Goal: Task Accomplishment & Management: Complete application form

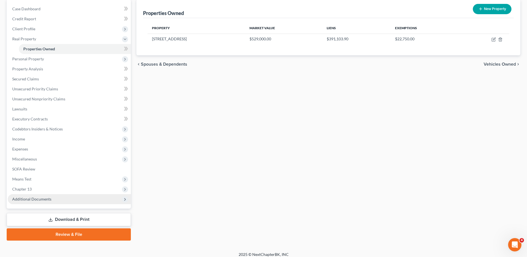
scroll to position [59, 0]
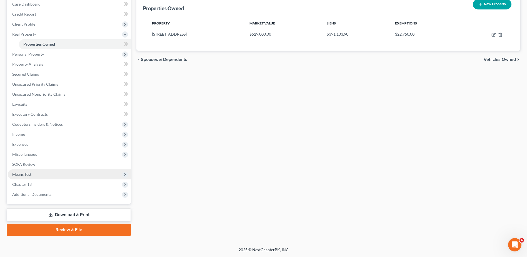
click at [50, 172] on span "Means Test" at bounding box center [69, 174] width 123 height 10
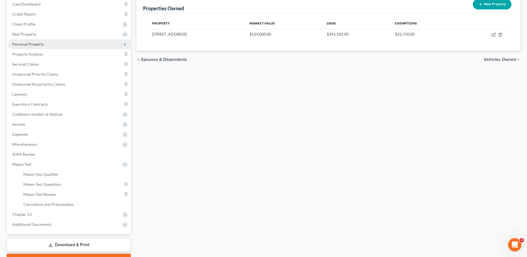
click at [42, 47] on span "Personal Property" at bounding box center [69, 44] width 123 height 10
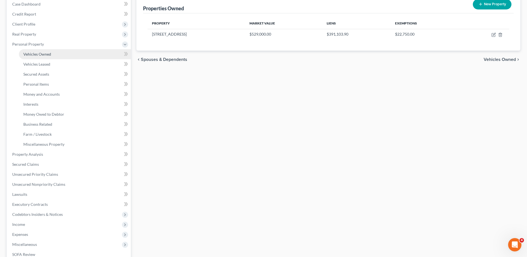
click at [42, 53] on span "Vehicles Owned" at bounding box center [37, 54] width 28 height 5
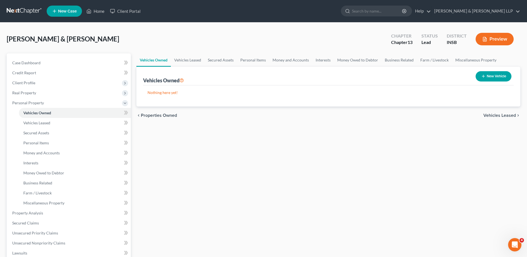
click at [499, 77] on button "New Vehicle" at bounding box center [493, 76] width 36 height 10
select select "0"
select select "2"
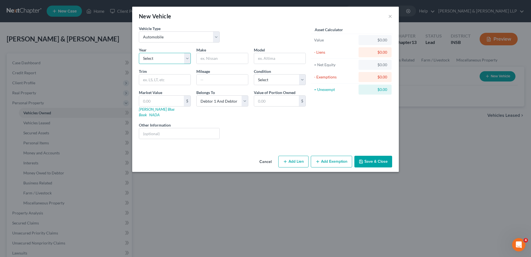
click at [175, 59] on select "Select 2026 2025 2024 2023 2022 2021 2020 2019 2018 2017 2016 2015 2014 2013 20…" at bounding box center [165, 58] width 52 height 11
select select "6"
click at [139, 53] on select "Select 2026 2025 2024 2023 2022 2021 2020 2019 2018 2017 2016 2015 2014 2013 20…" at bounding box center [165, 58] width 52 height 11
click at [209, 61] on input "text" at bounding box center [222, 58] width 51 height 11
type input "Mercedes"
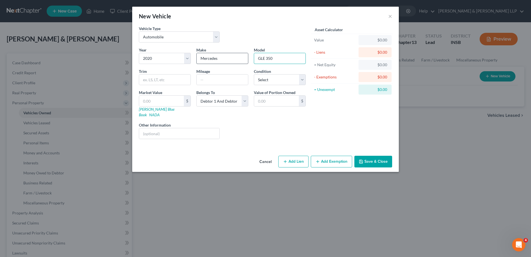
type input "GLE 350"
type input "60000"
type input "35"
type input "35.00"
type input "350"
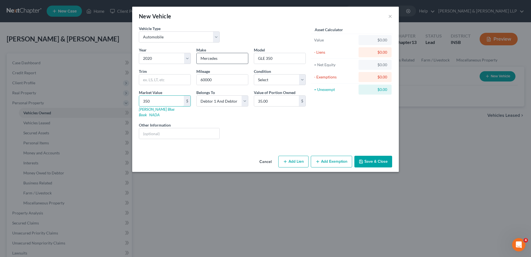
type input "350.00"
type input "3500"
type input "3,500.00"
type input "3,5000"
type input "35,000.00"
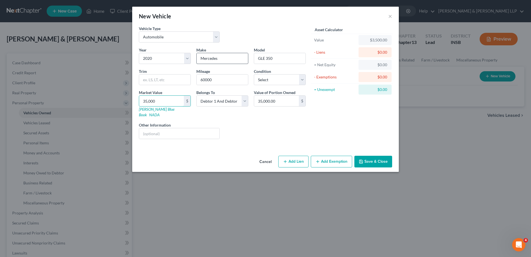
type input "35,000"
click at [294, 155] on button "Add Lien" at bounding box center [293, 161] width 30 height 12
select select "2"
select select "0"
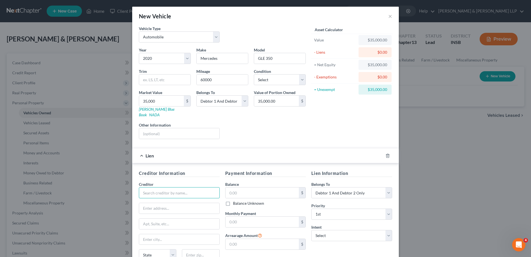
click at [171, 187] on input "text" at bounding box center [179, 192] width 81 height 11
type input "Cinch"
click at [233, 187] on input "text" at bounding box center [262, 192] width 74 height 11
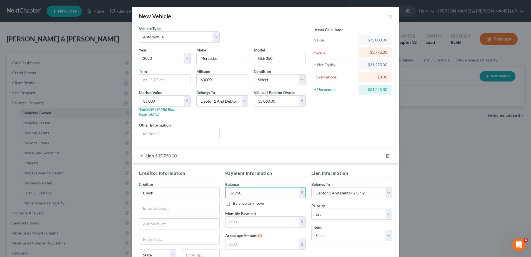
type input "37,750"
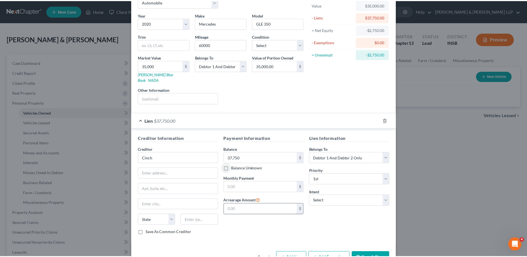
scroll to position [47, 0]
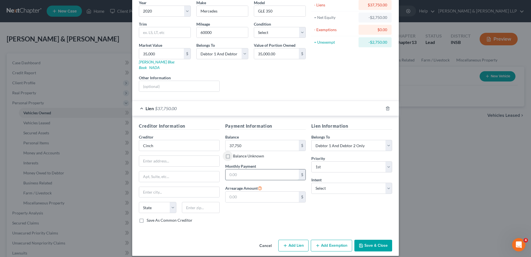
click at [242, 169] on input "text" at bounding box center [262, 174] width 74 height 11
type input "864.12"
click at [244, 206] on div "Payment Information Balance 37,750.00 $ Balance Unknown Balance Undetermined 37…" at bounding box center [265, 174] width 86 height 105
click at [376, 242] on button "Save & Close" at bounding box center [373, 245] width 38 height 12
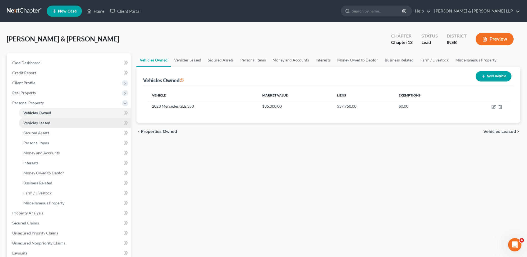
click at [44, 125] on link "Vehicles Leased" at bounding box center [75, 123] width 112 height 10
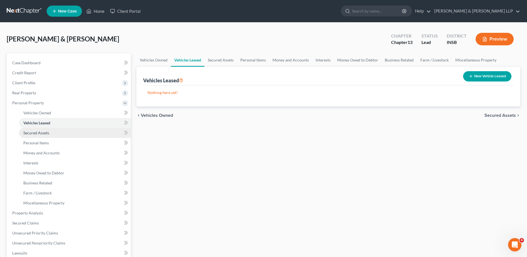
click at [43, 132] on span "Secured Assets" at bounding box center [36, 132] width 26 height 5
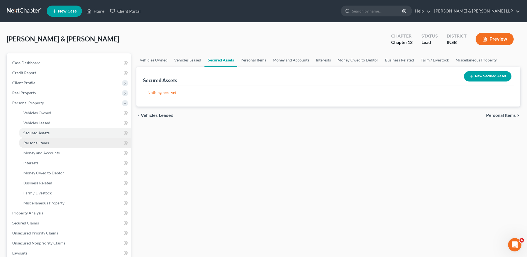
click at [44, 139] on link "Personal Items" at bounding box center [75, 143] width 112 height 10
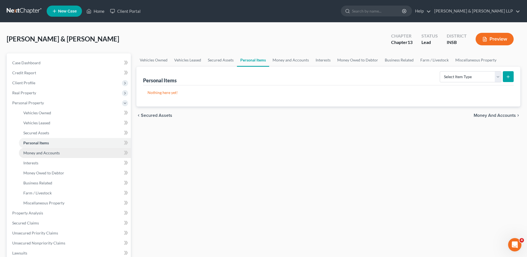
click at [46, 152] on span "Money and Accounts" at bounding box center [41, 152] width 36 height 5
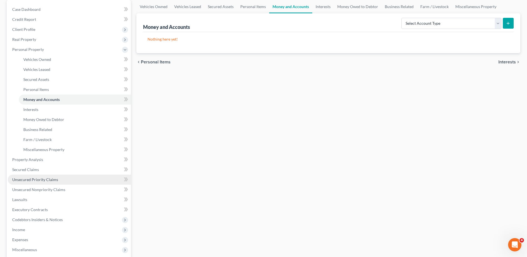
scroll to position [56, 0]
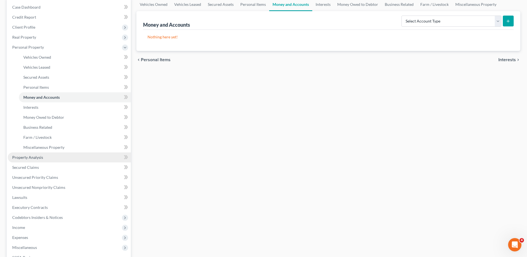
click at [50, 156] on link "Property Analysis" at bounding box center [69, 157] width 123 height 10
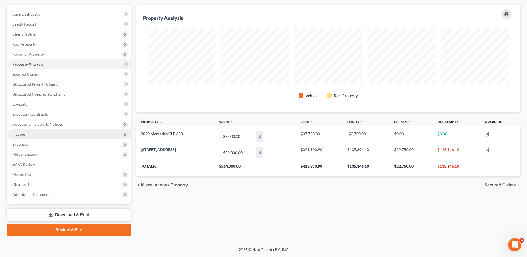
click at [27, 135] on span "Income" at bounding box center [69, 134] width 123 height 10
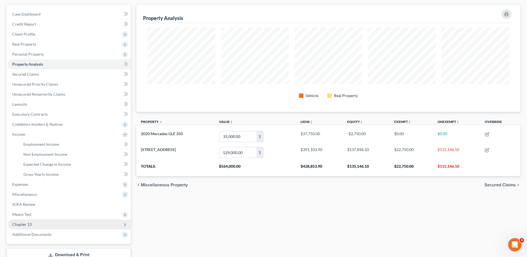
click at [39, 224] on span "Chapter 13" at bounding box center [69, 224] width 123 height 10
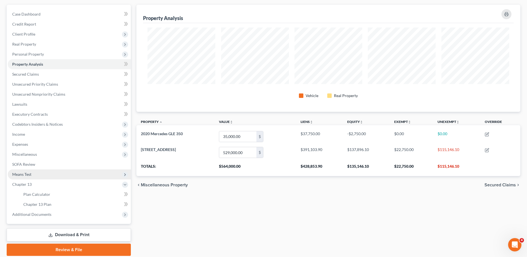
click at [47, 172] on span "Means Test" at bounding box center [69, 174] width 123 height 10
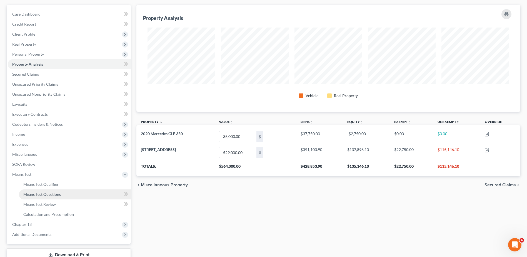
click at [51, 195] on span "Means Test Questions" at bounding box center [41, 194] width 37 height 5
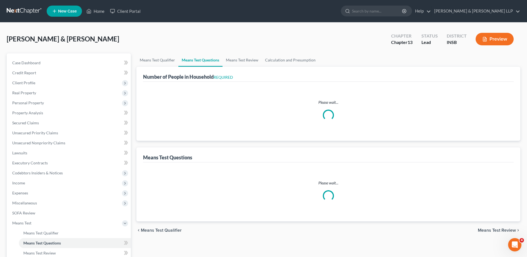
select select "0"
select select "60"
select select "0"
select select "60"
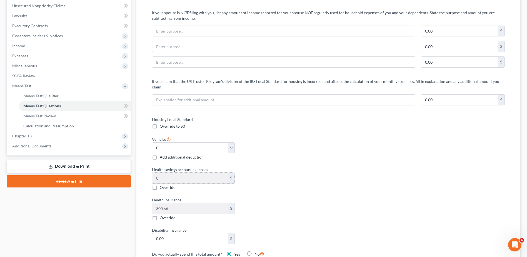
scroll to position [139, 0]
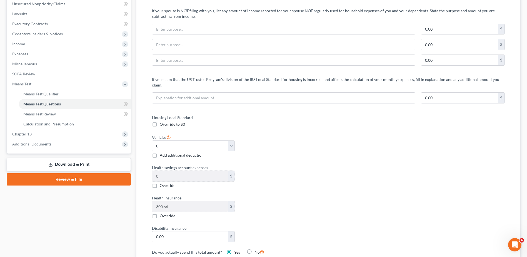
click at [238, 141] on div "Vehicles Select 0 1 2 3 4 5 Add additional deduction" at bounding box center [237, 146] width 176 height 24
click at [233, 141] on select "Select 0 1 2 3 4 5" at bounding box center [193, 145] width 82 height 11
select select "2"
click at [152, 140] on select "Select 0 1 2 3 4 5" at bounding box center [193, 145] width 82 height 11
click at [259, 156] on div "Housing Local Standard Override to $0 Vehicles Select 0 1 2 3 4 5 Add additiona…" at bounding box center [237, 194] width 182 height 160
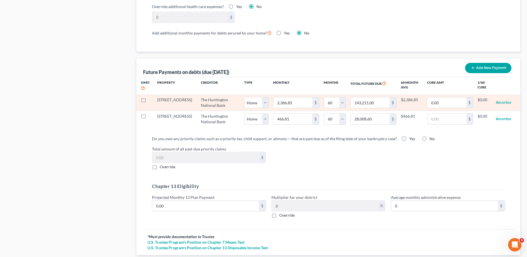
scroll to position [531, 0]
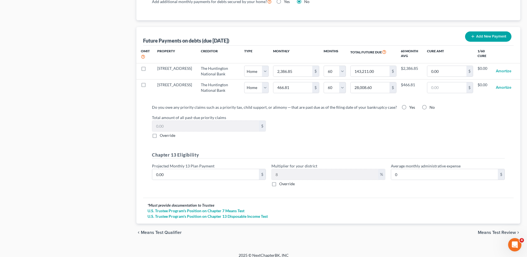
drag, startPoint x: 481, startPoint y: 225, endPoint x: 484, endPoint y: 226, distance: 2.9
click at [483, 230] on span "Means Test Review" at bounding box center [497, 232] width 38 height 4
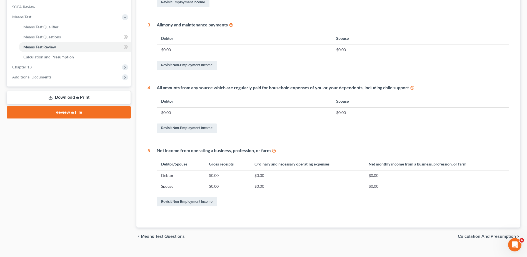
scroll to position [215, 0]
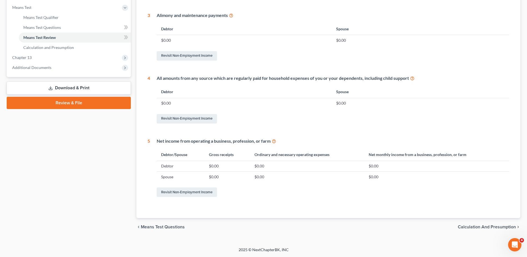
click at [488, 227] on span "Calculation and Presumption" at bounding box center [487, 226] width 58 height 4
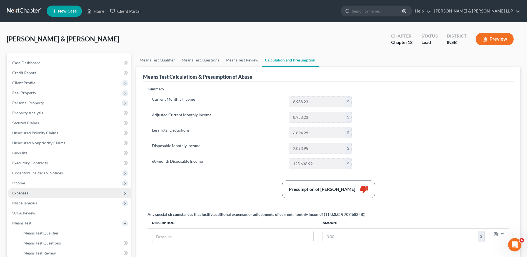
click at [57, 190] on span "Expenses" at bounding box center [69, 193] width 123 height 10
click at [59, 188] on span "Expenses" at bounding box center [69, 193] width 123 height 10
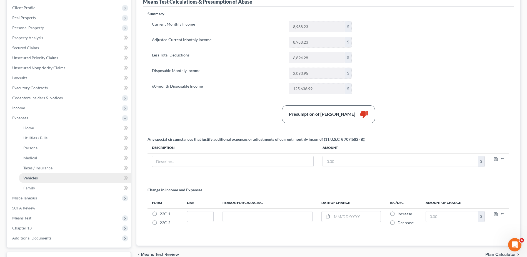
scroll to position [83, 0]
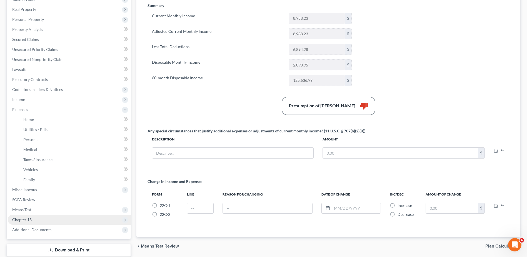
click at [48, 215] on span "Chapter 13" at bounding box center [69, 219] width 123 height 10
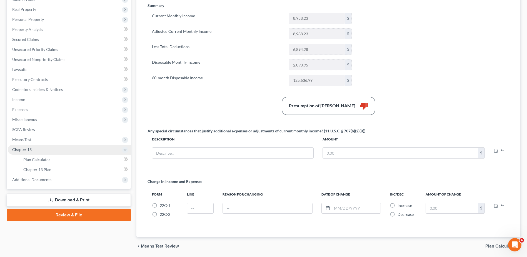
click at [48, 148] on span "Chapter 13" at bounding box center [69, 149] width 123 height 10
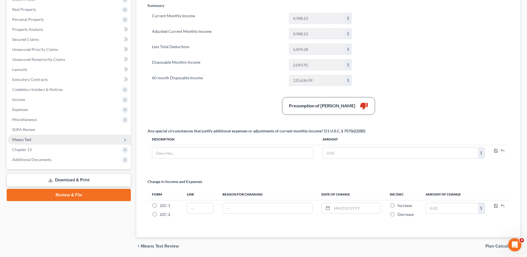
click at [49, 140] on span "Means Test" at bounding box center [69, 139] width 123 height 10
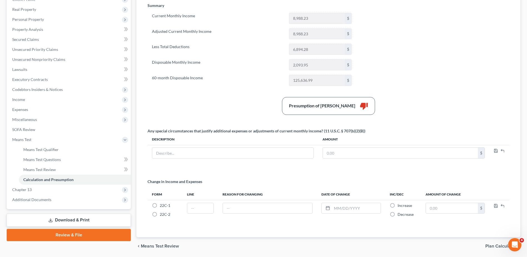
scroll to position [0, 0]
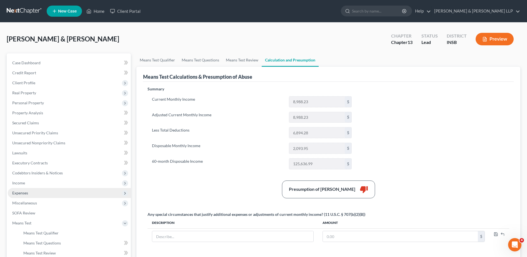
click at [95, 189] on span "Expenses" at bounding box center [69, 193] width 123 height 10
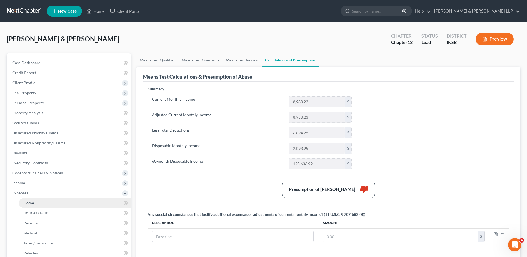
click at [94, 202] on link "Home" at bounding box center [75, 203] width 112 height 10
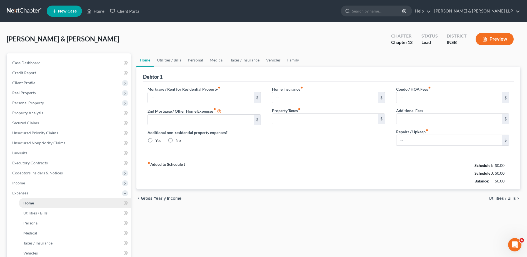
type input "0.00"
radio input "true"
type input "0.00"
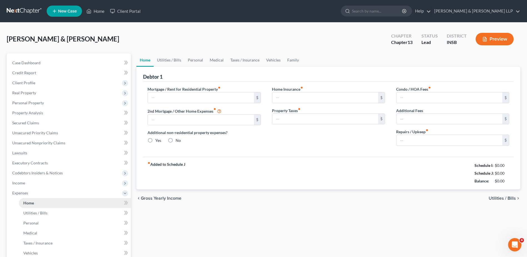
type input "0.00"
click at [216, 96] on input "text" at bounding box center [201, 97] width 106 height 11
type input "2,836"
click at [286, 97] on input "0.00" at bounding box center [325, 97] width 106 height 11
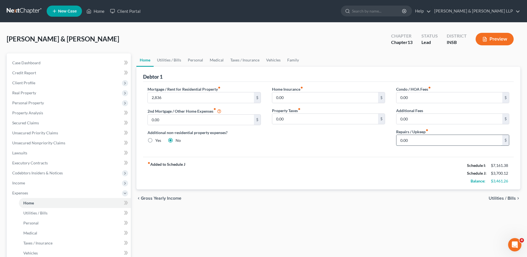
click at [403, 141] on input "0.00" at bounding box center [449, 140] width 106 height 11
type input "50"
click at [405, 99] on input "0.00" at bounding box center [449, 97] width 106 height 11
type input "37"
click at [408, 117] on input "0.00" at bounding box center [449, 119] width 106 height 11
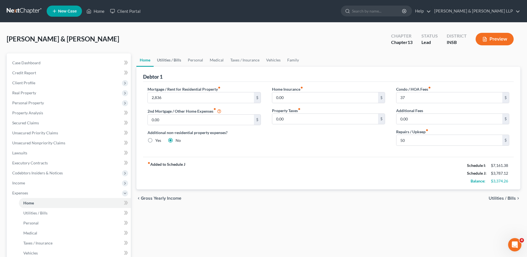
click at [162, 61] on link "Utilities / Bills" at bounding box center [169, 59] width 31 height 13
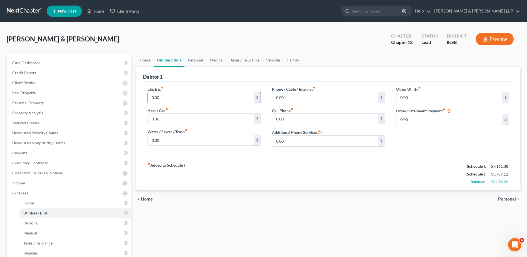
click at [169, 96] on input "0.00" at bounding box center [201, 97] width 106 height 11
type input "600"
click at [209, 138] on input "0.00" at bounding box center [201, 140] width 106 height 11
type input "125"
click at [279, 122] on input "0.00" at bounding box center [325, 119] width 106 height 11
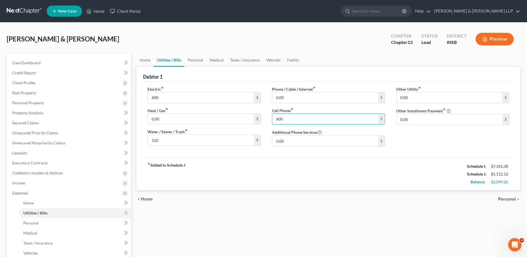
type input "600"
click at [406, 138] on div "Other Utility fiber_manual_record 0.00 $ Other Installment Payment fiber_manual…" at bounding box center [452, 118] width 124 height 65
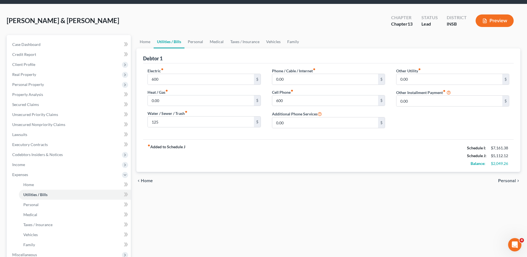
scroll to position [28, 0]
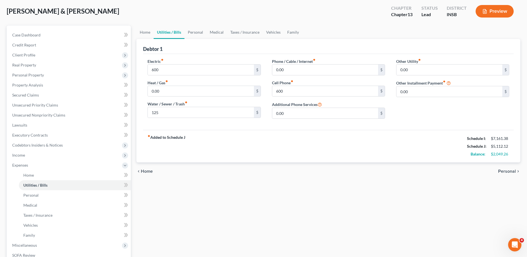
click at [509, 170] on span "Personal" at bounding box center [507, 171] width 18 height 4
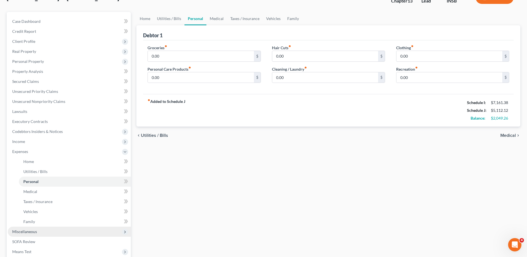
scroll to position [119, 0]
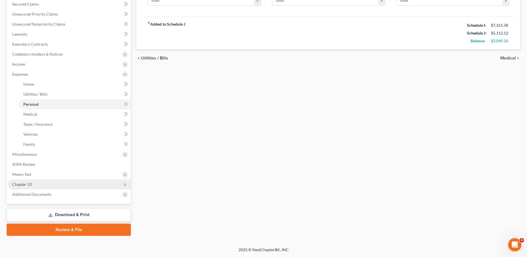
click at [37, 184] on span "Chapter 13" at bounding box center [69, 184] width 123 height 10
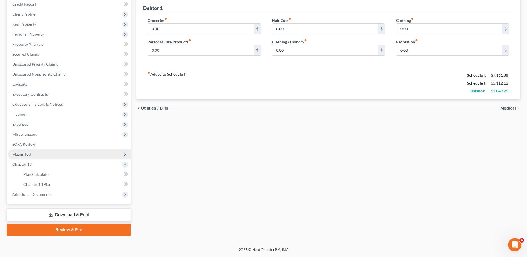
click at [39, 156] on span "Means Test" at bounding box center [69, 154] width 123 height 10
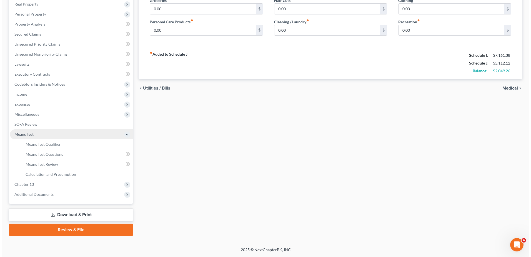
scroll to position [89, 0]
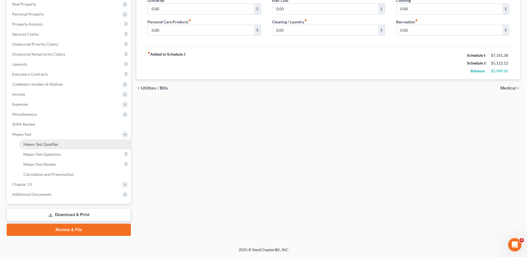
click at [44, 146] on span "Means Test Qualifier" at bounding box center [40, 144] width 35 height 5
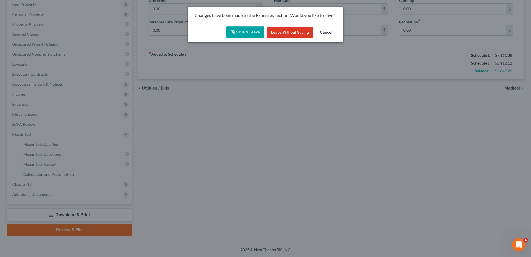
click at [240, 34] on button "Save & Leave" at bounding box center [245, 32] width 38 height 12
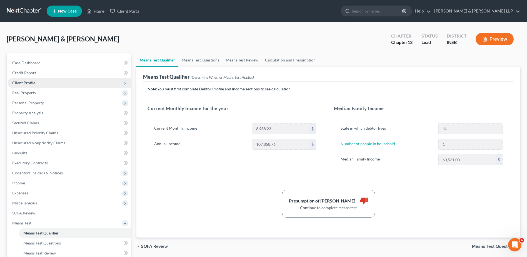
click at [23, 82] on span "Client Profile" at bounding box center [23, 82] width 23 height 5
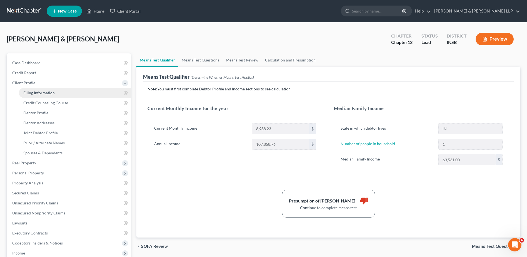
click at [29, 93] on span "Filing Information" at bounding box center [38, 92] width 31 height 5
select select "1"
select select "3"
select select "15"
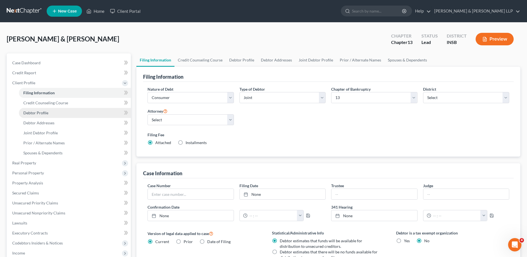
click at [82, 114] on link "Debtor Profile" at bounding box center [75, 113] width 112 height 10
select select "1"
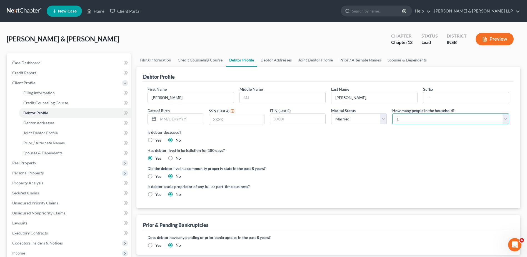
click at [435, 117] on select "Select 1 2 3 4 5 6 7 8 9 10 11 12 13 14 15 16 17 18 19 20" at bounding box center [450, 118] width 117 height 11
select select "2"
click at [392, 113] on select "Select 1 2 3 4 5 6 7 8 9 10 11 12 13 14 15 16 17 18 19 20" at bounding box center [450, 118] width 117 height 11
click at [393, 169] on label "Did the debtor live in a community property state in the past 8 years?" at bounding box center [327, 168] width 361 height 6
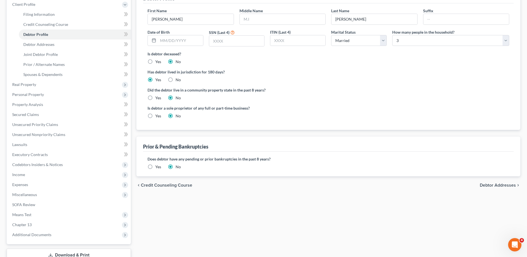
scroll to position [119, 0]
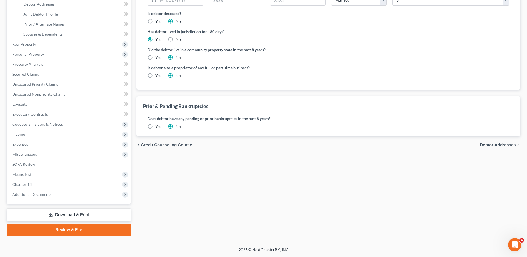
click at [494, 143] on span "Debtor Addresses" at bounding box center [497, 144] width 36 height 4
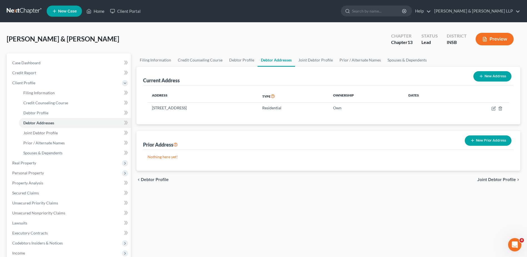
click at [498, 179] on span "Joint Debtor Profile" at bounding box center [496, 179] width 39 height 4
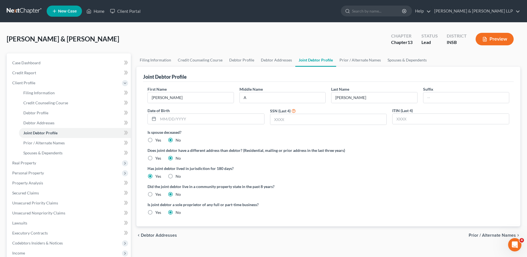
click at [499, 236] on span "Prior / Alternate Names" at bounding box center [491, 235] width 47 height 4
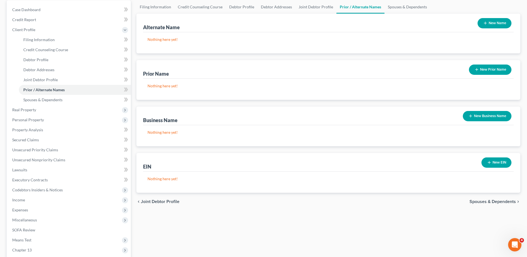
scroll to position [83, 0]
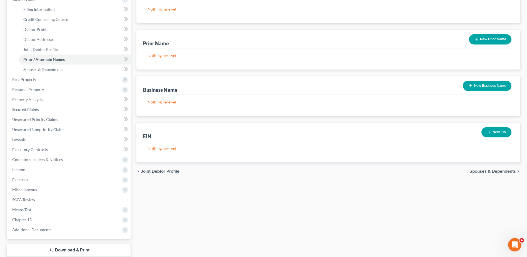
click at [477, 173] on span "Spouses & Dependents" at bounding box center [492, 171] width 46 height 4
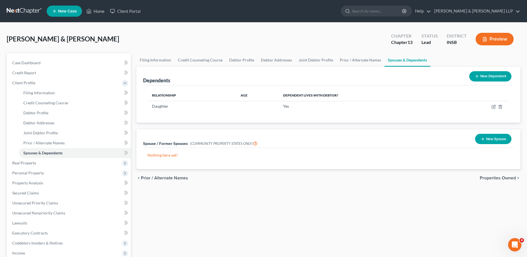
click at [491, 180] on span "Properties Owned" at bounding box center [497, 177] width 36 height 4
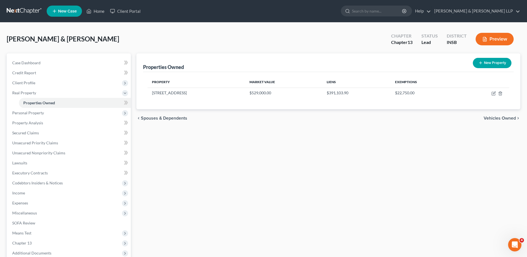
click at [492, 117] on span "Vehicles Owned" at bounding box center [499, 118] width 32 height 4
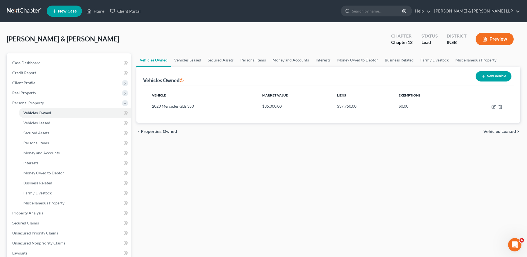
click at [496, 132] on span "Vehicles Leased" at bounding box center [499, 131] width 32 height 4
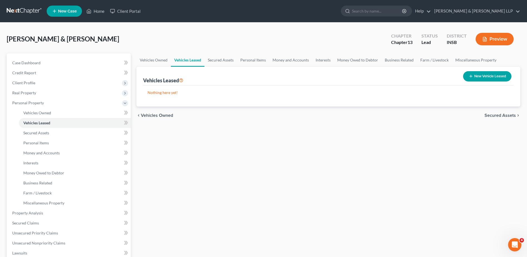
click at [494, 115] on span "Secured Assets" at bounding box center [499, 115] width 31 height 4
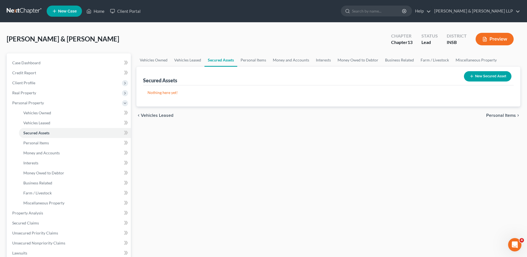
click at [161, 114] on span "Vehicles Leased" at bounding box center [157, 115] width 32 height 4
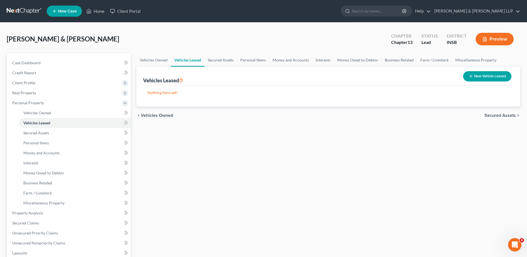
click at [161, 114] on span "Vehicles Owned" at bounding box center [157, 115] width 32 height 4
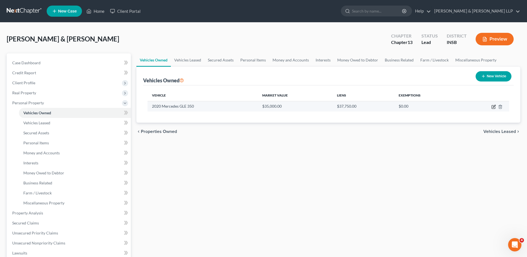
click at [493, 109] on icon "button" at bounding box center [492, 106] width 3 height 3
select select "0"
select select "6"
select select "2"
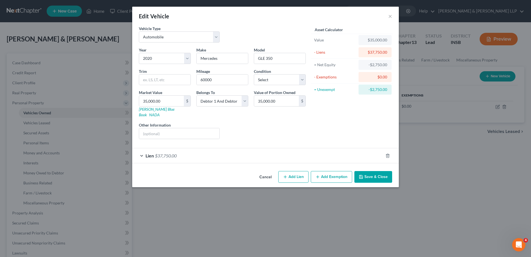
click at [244, 155] on div "Lien $37,750.00" at bounding box center [257, 155] width 251 height 15
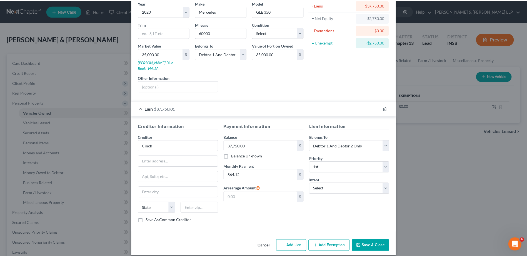
scroll to position [47, 0]
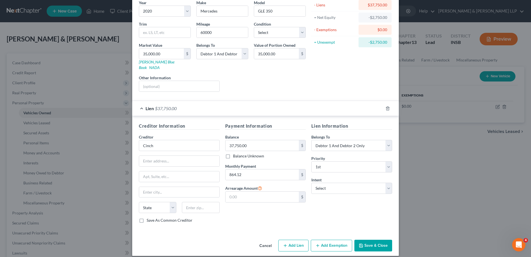
click at [323, 188] on div "Lien Information Belongs To * Select Debtor 1 Only Debtor 2 Only Debtor 1 And D…" at bounding box center [351, 174] width 86 height 105
click at [325, 183] on select "Select Surrender Redeem Reaffirm Avoid Other" at bounding box center [351, 187] width 81 height 11
select select "2"
click at [311, 182] on select "Select Surrender Redeem Reaffirm Avoid Other" at bounding box center [351, 187] width 81 height 11
click at [325, 213] on div "Lien Information Belongs To * Select Debtor 1 Only Debtor 2 Only Debtor 1 And D…" at bounding box center [351, 174] width 86 height 105
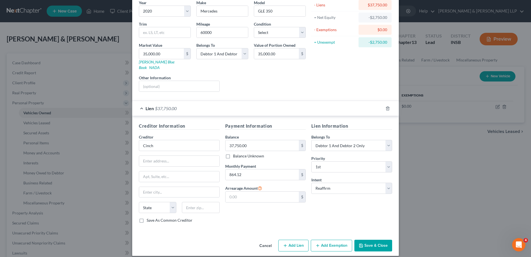
click at [368, 240] on button "Save & Close" at bounding box center [373, 245] width 38 height 12
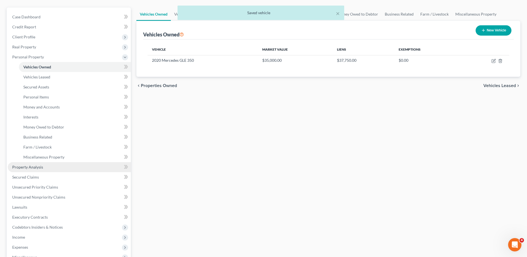
scroll to position [83, 0]
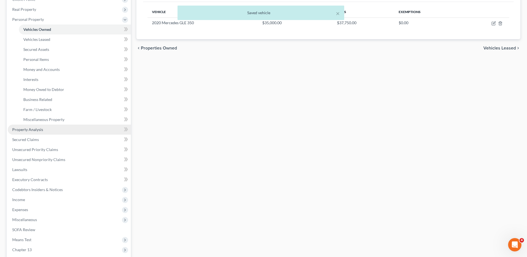
click at [72, 130] on link "Property Analysis" at bounding box center [69, 129] width 123 height 10
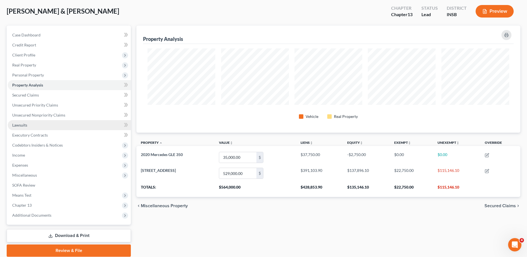
scroll to position [49, 0]
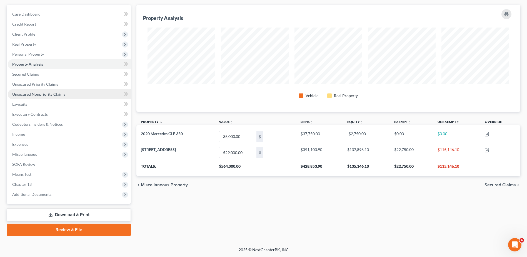
click at [67, 93] on link "Unsecured Nonpriority Claims" at bounding box center [69, 94] width 123 height 10
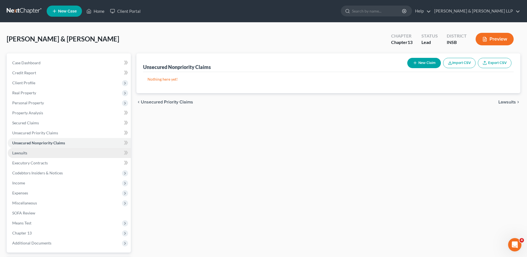
click at [64, 153] on link "Lawsuits" at bounding box center [69, 153] width 123 height 10
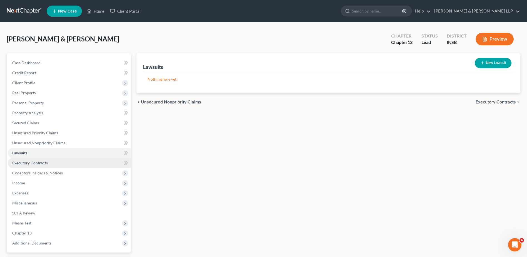
click at [65, 162] on link "Executory Contracts" at bounding box center [69, 163] width 123 height 10
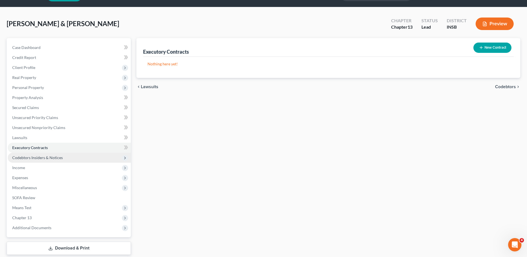
scroll to position [28, 0]
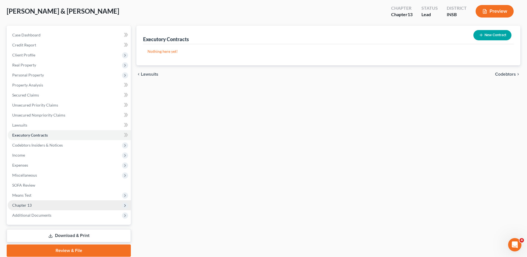
click at [62, 201] on span "Chapter 13" at bounding box center [69, 205] width 123 height 10
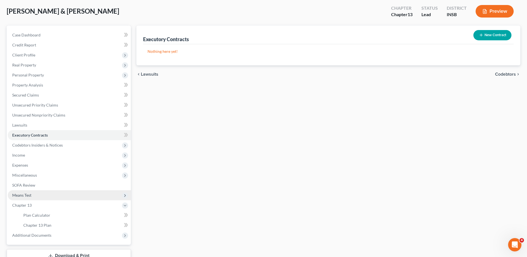
click at [62, 195] on span "Means Test" at bounding box center [69, 195] width 123 height 10
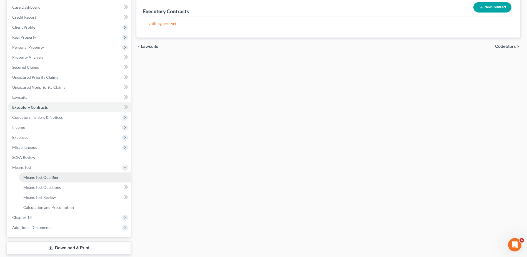
click at [57, 178] on span "Means Test Qualifier" at bounding box center [40, 177] width 35 height 5
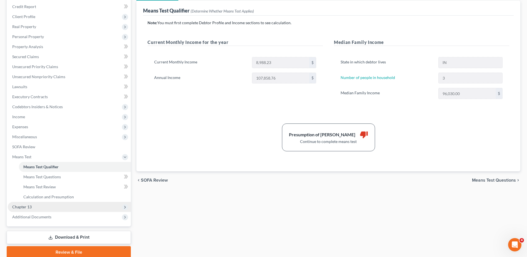
scroll to position [83, 0]
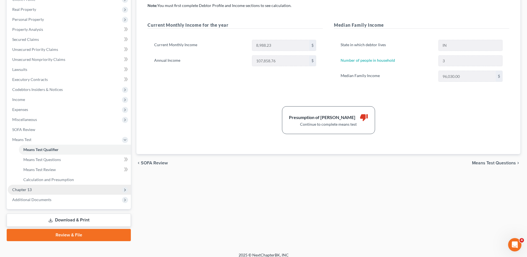
click at [67, 186] on span "Chapter 13" at bounding box center [69, 189] width 123 height 10
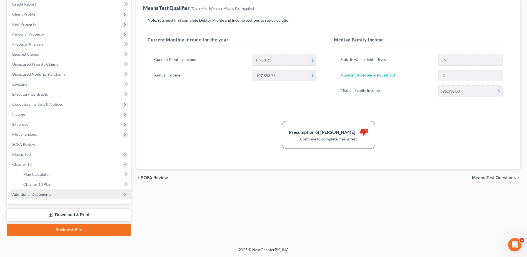
scroll to position [69, 0]
click at [61, 174] on link "Plan Calculator" at bounding box center [75, 174] width 112 height 10
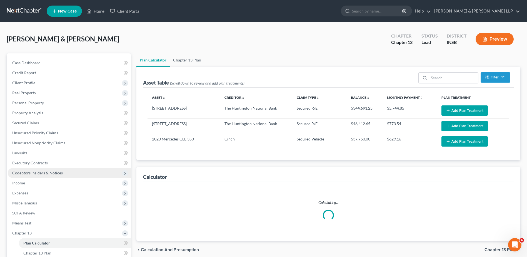
select select "59"
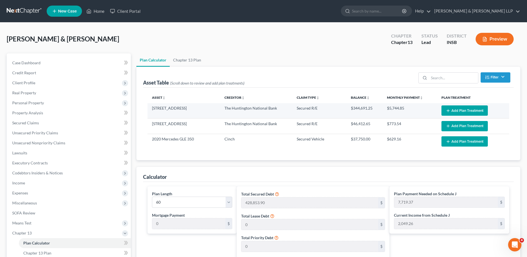
click at [450, 111] on button "Add Plan Treatment" at bounding box center [464, 110] width 46 height 10
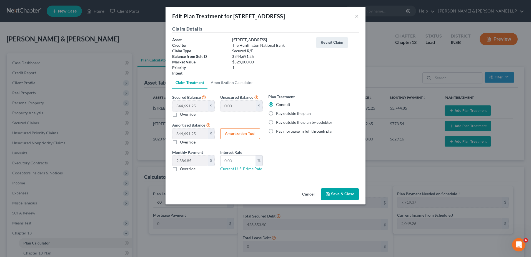
click at [340, 194] on button "Save & Close" at bounding box center [340, 194] width 38 height 12
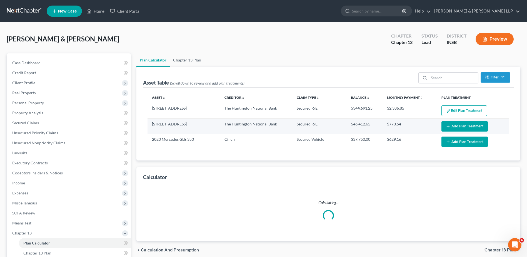
click at [458, 127] on button "Add Plan Treatment" at bounding box center [464, 126] width 46 height 10
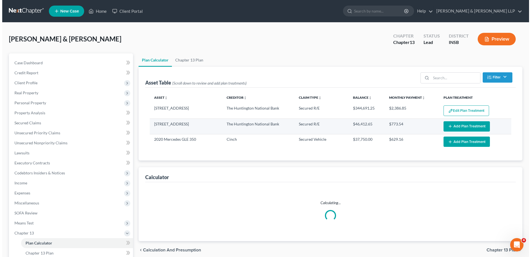
select select "59"
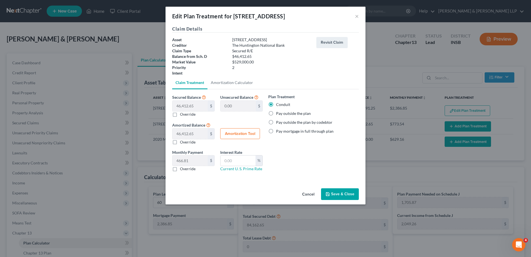
click at [343, 193] on button "Save & Close" at bounding box center [340, 194] width 38 height 12
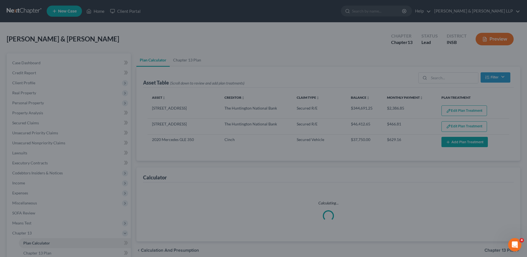
select select "59"
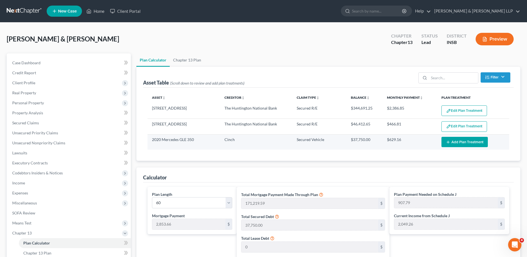
click at [456, 144] on button "Add Plan Treatment" at bounding box center [464, 142] width 46 height 10
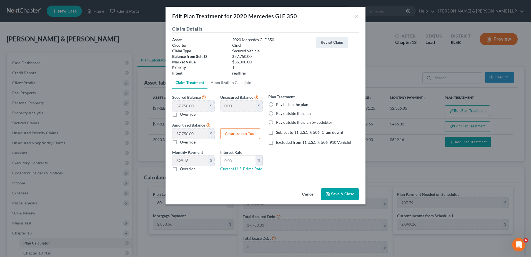
click at [297, 105] on label "Pay inside the plan" at bounding box center [292, 105] width 32 height 6
click at [282, 105] on input "Pay inside the plan" at bounding box center [280, 104] width 4 height 4
radio input "true"
click at [276, 142] on label "Excluded from 11 U.S.C. § 506 (910 Vehicle)" at bounding box center [313, 142] width 75 height 6
click at [278, 142] on input "Excluded from 11 U.S.C. § 506 (910 Vehicle)" at bounding box center [280, 141] width 4 height 4
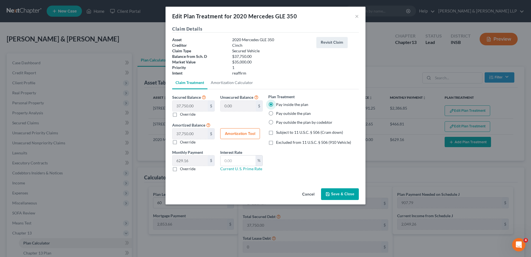
checkbox input "true"
click at [248, 134] on button "Amortization Tool" at bounding box center [240, 133] width 40 height 11
type input "37,750.00"
type input "60"
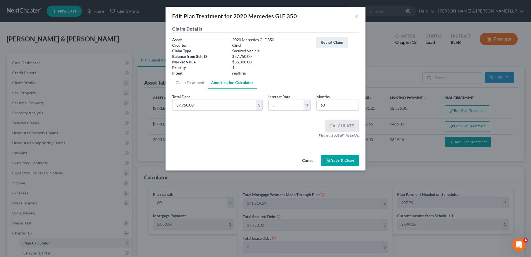
click at [330, 163] on button "Save & Close" at bounding box center [340, 160] width 38 height 12
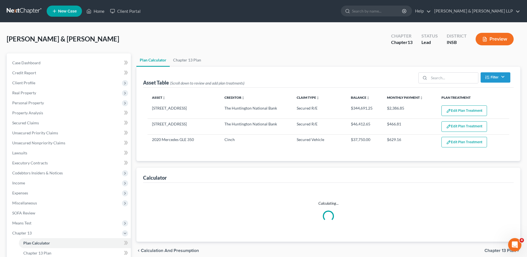
select select "59"
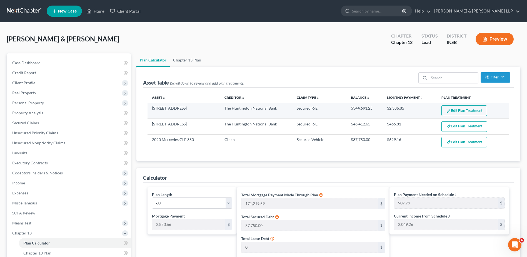
click at [453, 109] on button "Edit Plan Treatment" at bounding box center [464, 110] width 46 height 11
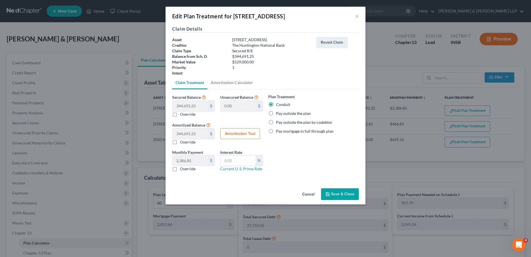
click at [302, 113] on label "Pay outside the plan" at bounding box center [293, 113] width 35 height 6
click at [282, 113] on input "Pay outside the plan" at bounding box center [280, 112] width 4 height 4
radio input "true"
click at [331, 192] on button "Save & Close" at bounding box center [340, 194] width 38 height 12
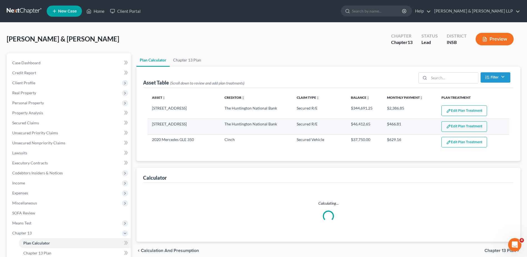
select select "59"
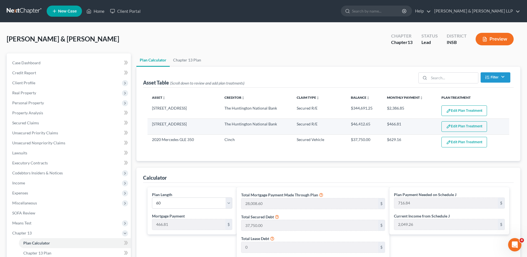
click at [448, 129] on img "button" at bounding box center [448, 126] width 5 height 5
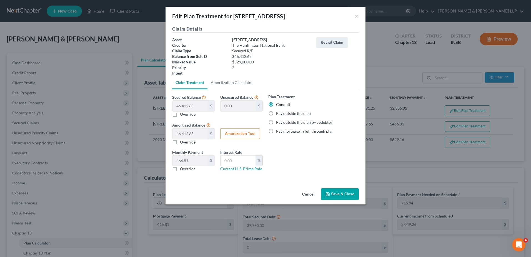
click at [290, 114] on label "Pay outside the plan" at bounding box center [293, 113] width 35 height 6
click at [282, 114] on input "Pay outside the plan" at bounding box center [280, 112] width 4 height 4
radio input "true"
click at [336, 194] on button "Save & Close" at bounding box center [340, 194] width 38 height 12
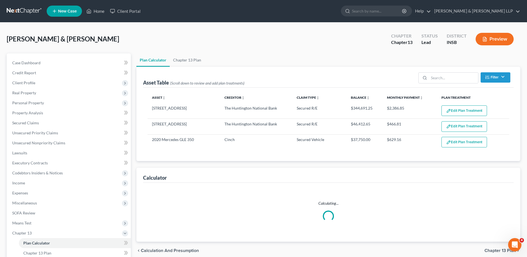
select select "59"
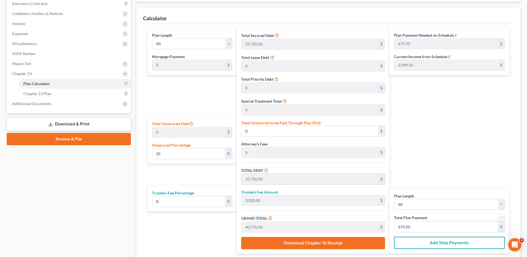
scroll to position [90, 0]
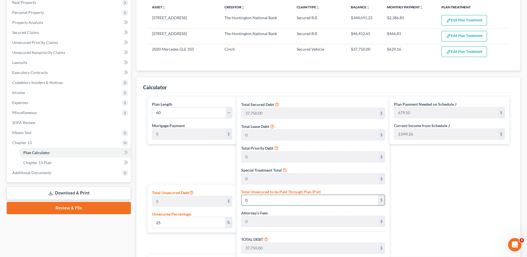
click at [264, 202] on input "0" at bounding box center [309, 200] width 137 height 11
click at [211, 226] on input "25" at bounding box center [188, 222] width 72 height 11
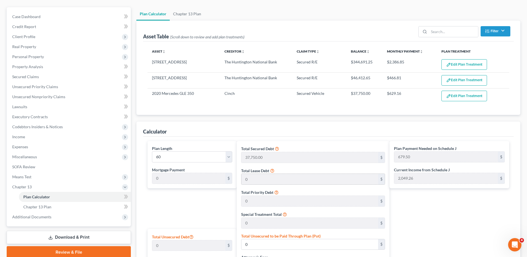
scroll to position [7, 0]
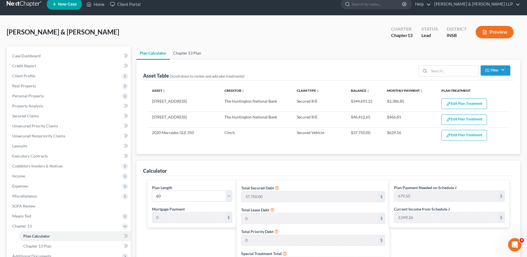
click at [179, 50] on link "Chapter 13 Plan" at bounding box center [187, 52] width 35 height 13
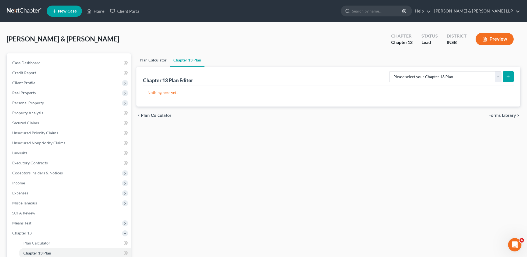
click at [156, 58] on link "Plan Calculator" at bounding box center [153, 59] width 34 height 13
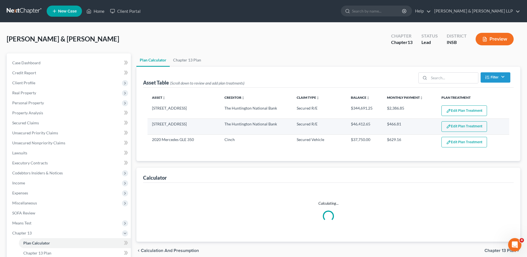
select select "59"
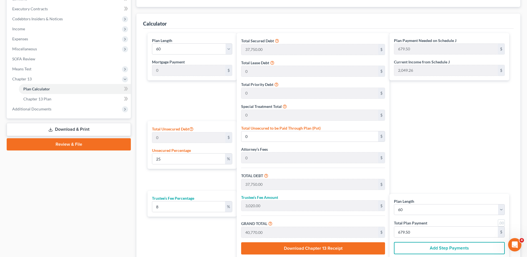
scroll to position [167, 0]
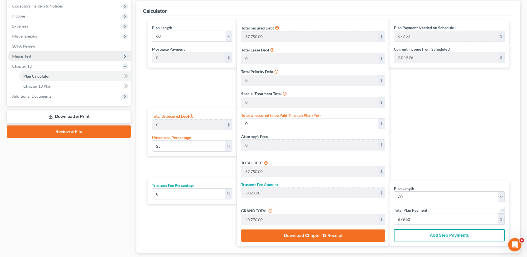
click at [56, 58] on span "Means Test" at bounding box center [69, 56] width 123 height 10
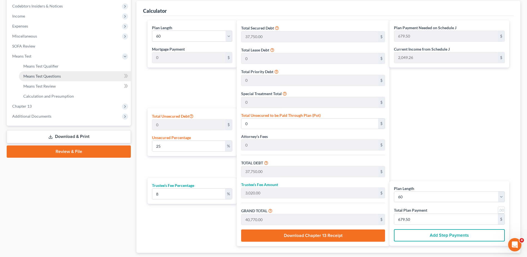
click at [72, 76] on link "Means Test Questions" at bounding box center [75, 76] width 112 height 10
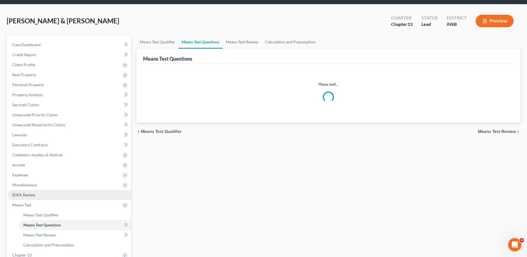
scroll to position [28, 0]
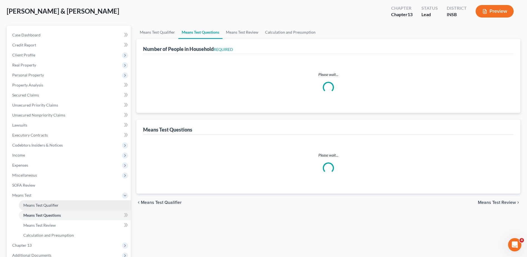
select select "0"
select select "60"
select select "0"
select select "60"
select select "1"
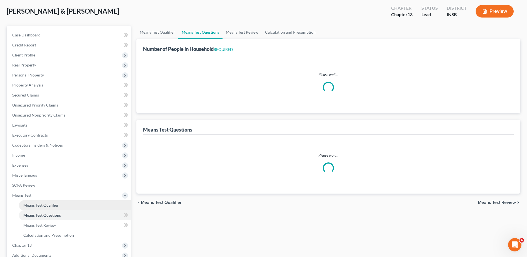
select select "60"
select select "2"
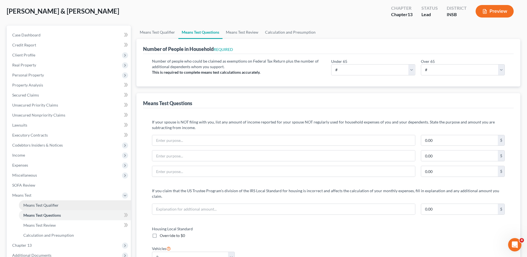
click at [68, 204] on link "Means Test Qualifier" at bounding box center [75, 205] width 112 height 10
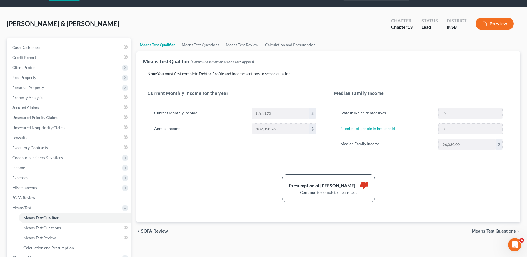
scroll to position [28, 0]
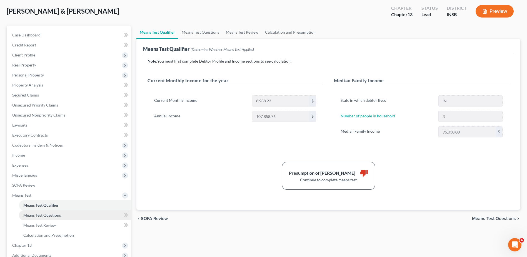
click at [67, 218] on link "Means Test Questions" at bounding box center [75, 215] width 112 height 10
select select "2"
select select "0"
select select "60"
select select "0"
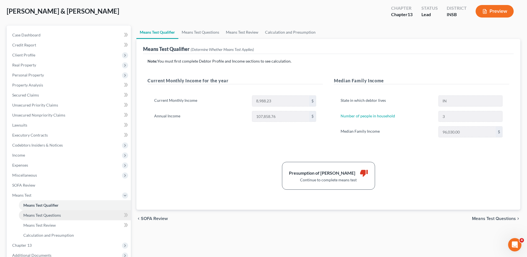
select select "60"
select select "1"
select select "60"
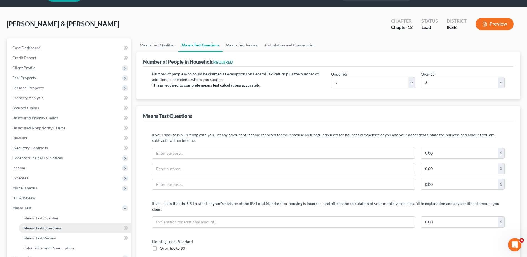
scroll to position [28, 0]
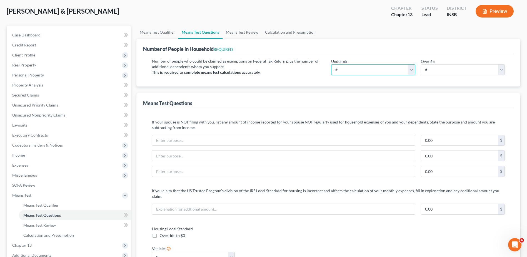
click at [410, 68] on select "# 0 1 2 3 4 5 6 7 8 9 10" at bounding box center [373, 69] width 84 height 11
select select "3"
click at [331, 64] on select "# 0 1 2 3 4 5 6 7 8 9 10" at bounding box center [373, 69] width 84 height 11
click at [384, 104] on div "Means Test Questions" at bounding box center [328, 100] width 370 height 15
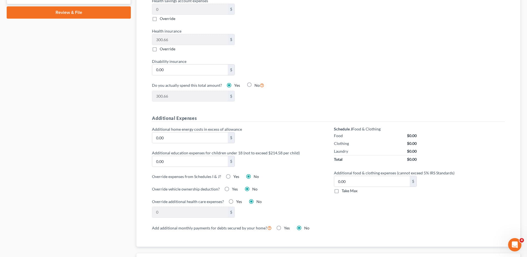
scroll to position [333, 0]
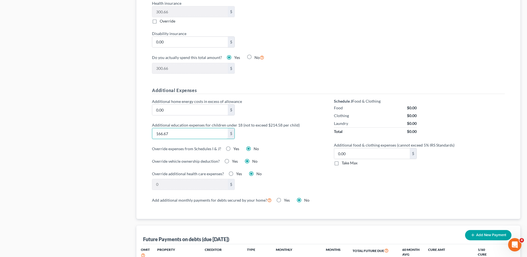
type input "166.67"
click at [300, 145] on div "Override expenses from Schedules I & J? Yes No" at bounding box center [237, 148] width 171 height 6
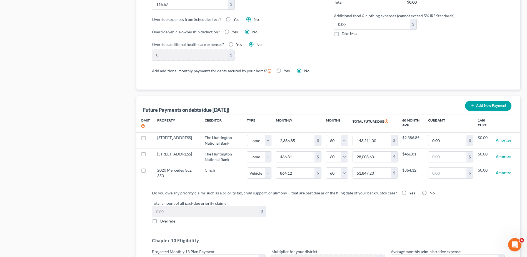
scroll to position [472, 0]
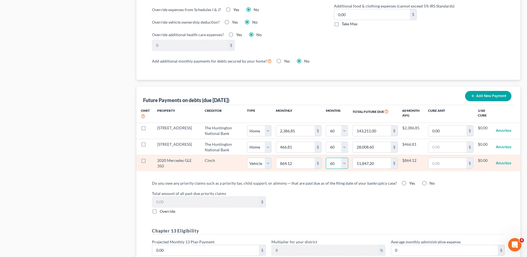
click at [343, 157] on select "0 1 2 3 4 5 6 7 8 9 10 11 12 13 14 15 16 17 18 19 20 21 22 23 24 25 26 27 28 29…" at bounding box center [337, 162] width 22 height 11
click at [499, 157] on button "Amortize" at bounding box center [504, 162] width 16 height 11
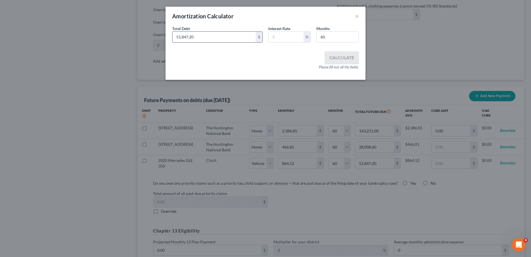
click at [235, 40] on input "51,847.20" at bounding box center [213, 37] width 83 height 11
drag, startPoint x: 235, startPoint y: 40, endPoint x: 147, endPoint y: 38, distance: 88.0
click at [155, 38] on div "Amortization Calculator × Total Debt 51,847.20 $ Interest Rate % Months 60 Calc…" at bounding box center [265, 128] width 531 height 257
type input "37,750"
drag, startPoint x: 287, startPoint y: 40, endPoint x: 295, endPoint y: 42, distance: 8.1
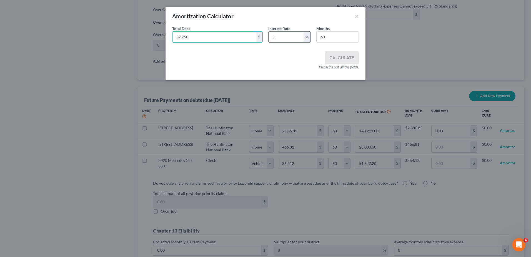
click at [288, 40] on input "text" at bounding box center [285, 37] width 35 height 11
click at [291, 59] on div "Calculate Please fill out all the fields." at bounding box center [265, 60] width 187 height 18
drag, startPoint x: 333, startPoint y: 37, endPoint x: 339, endPoint y: 47, distance: 12.2
click at [333, 37] on input "60" at bounding box center [337, 37] width 42 height 11
click at [356, 15] on button "×" at bounding box center [357, 16] width 4 height 7
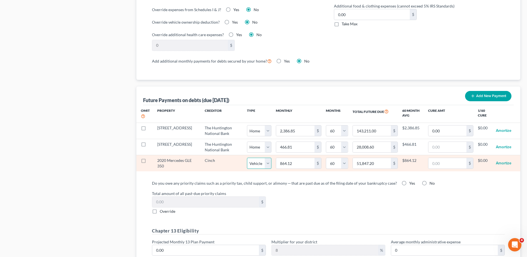
click at [266, 161] on select "Select Home Vehicle Other" at bounding box center [259, 162] width 24 height 11
click at [247, 157] on select "Select Home Vehicle Other" at bounding box center [259, 162] width 24 height 11
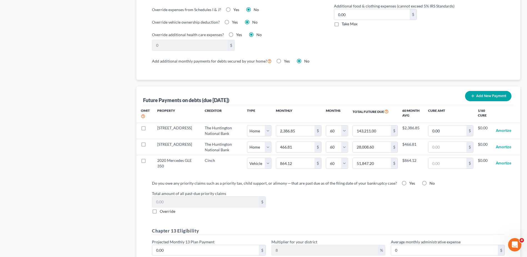
click at [297, 180] on label "Do you owe any priority claims such as a priority tax, child support, or alimon…" at bounding box center [274, 183] width 245 height 6
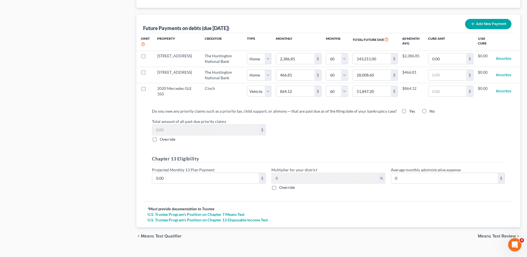
scroll to position [547, 0]
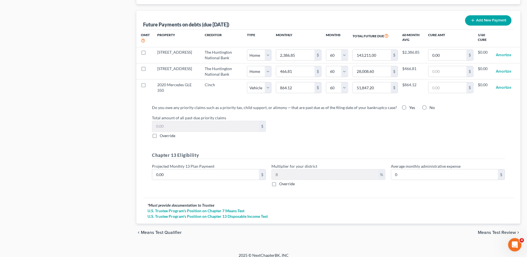
click at [429, 105] on label "No" at bounding box center [431, 108] width 5 height 6
click at [431, 105] on input "No" at bounding box center [433, 107] width 4 height 4
radio input "true"
click at [429, 105] on label "No" at bounding box center [431, 108] width 5 height 6
click at [431, 105] on input "No" at bounding box center [433, 107] width 4 height 4
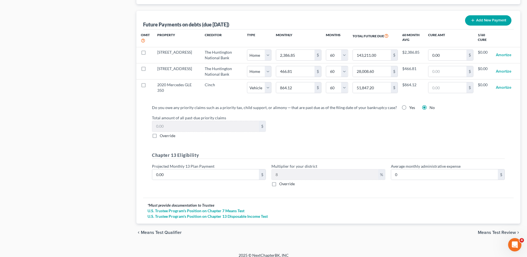
click at [481, 230] on span "Means Test Review" at bounding box center [497, 232] width 38 height 4
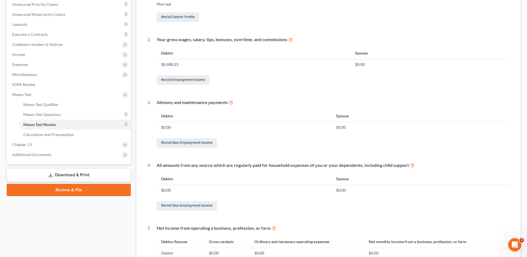
scroll to position [215, 0]
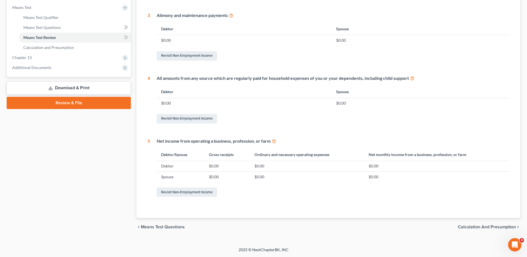
click at [485, 228] on span "Calculation and Presumption" at bounding box center [487, 226] width 58 height 4
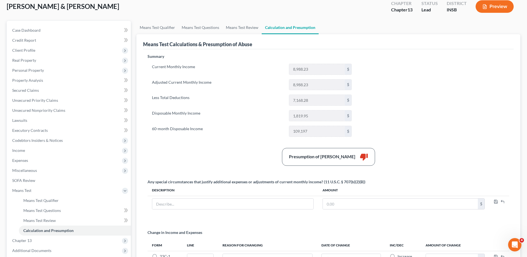
scroll to position [28, 0]
